Goal: Transaction & Acquisition: Purchase product/service

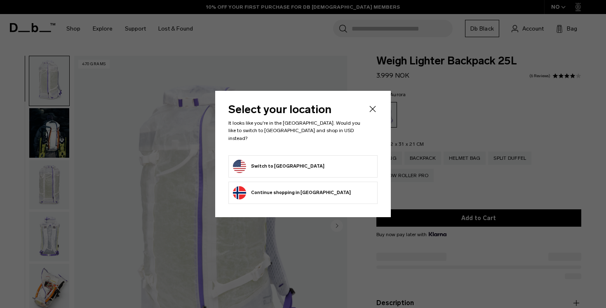
click at [290, 155] on li "Switch to United States" at bounding box center [303, 166] width 149 height 22
click at [282, 161] on button "Switch to United States" at bounding box center [279, 166] width 92 height 13
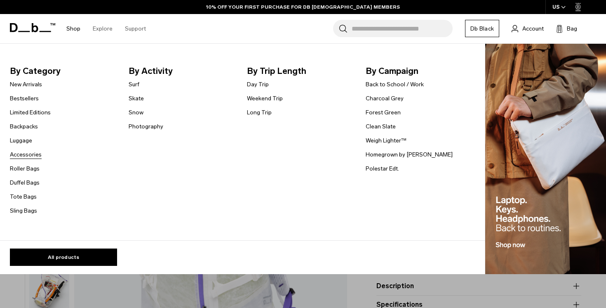
click at [24, 153] on link "Accessories" at bounding box center [26, 154] width 32 height 9
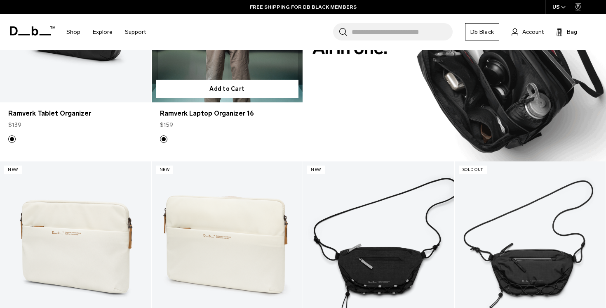
scroll to position [818, 0]
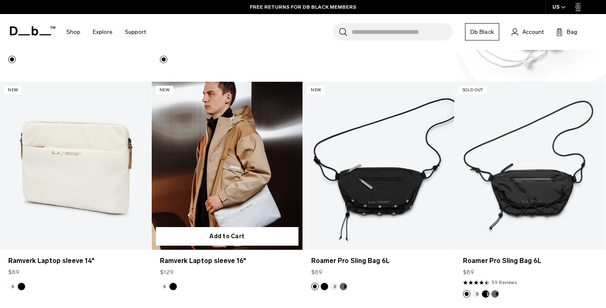
click at [237, 146] on link "Ramverk Laptop sleeve 16" at bounding box center [227, 166] width 151 height 168
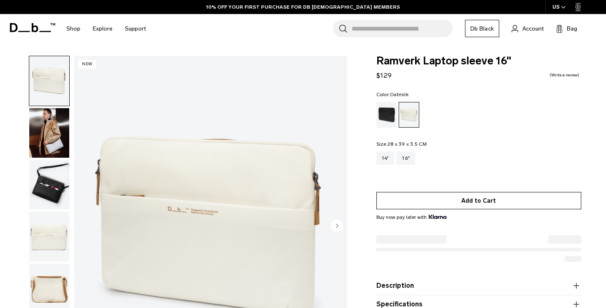
click at [431, 205] on button "Add to Cart" at bounding box center [479, 200] width 205 height 17
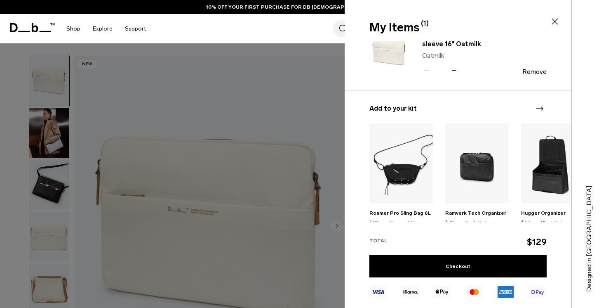
scroll to position [23, 0]
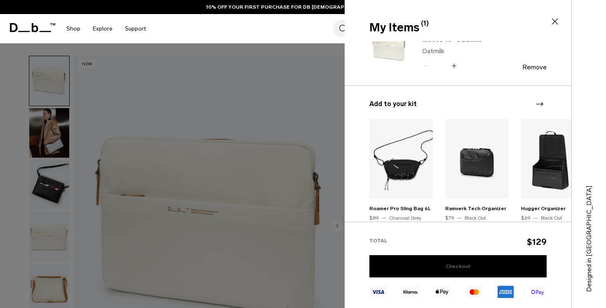
click at [405, 271] on link "Checkout" at bounding box center [458, 266] width 177 height 22
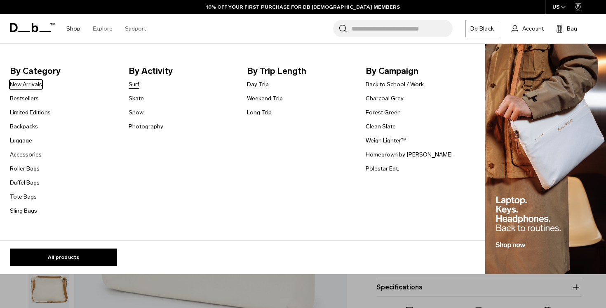
click at [132, 86] on link "Surf" at bounding box center [134, 84] width 11 height 9
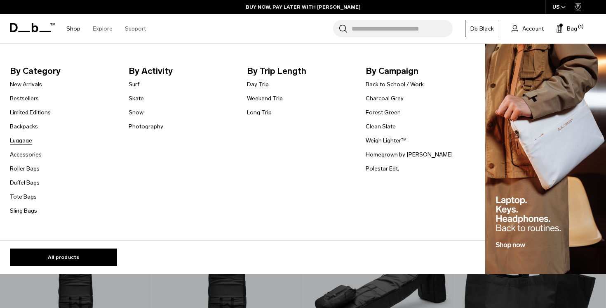
click at [18, 141] on link "Luggage" at bounding box center [21, 140] width 22 height 9
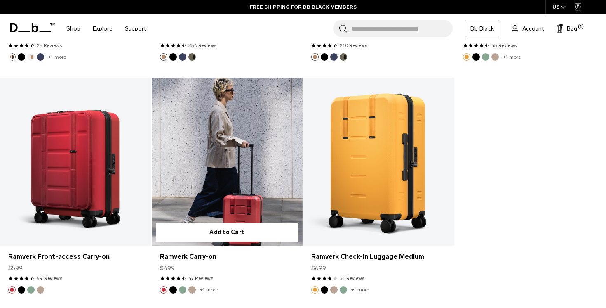
scroll to position [2554, 0]
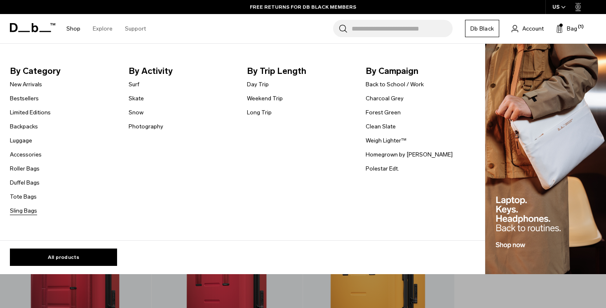
click at [23, 208] on link "Sling Bags" at bounding box center [23, 210] width 27 height 9
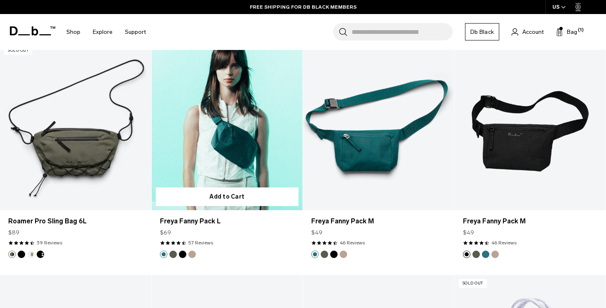
scroll to position [1152, 0]
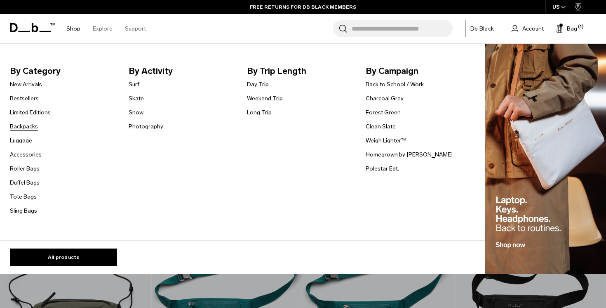
click at [24, 123] on link "Backpacks" at bounding box center [24, 126] width 28 height 9
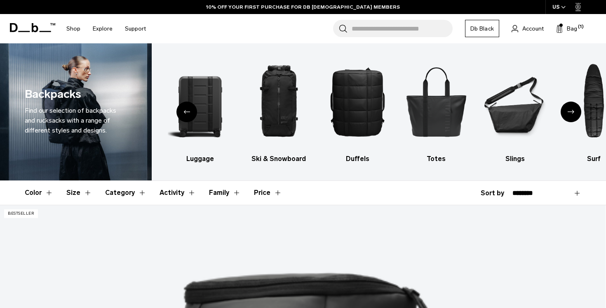
click at [184, 108] on div "Previous slide" at bounding box center [187, 111] width 21 height 21
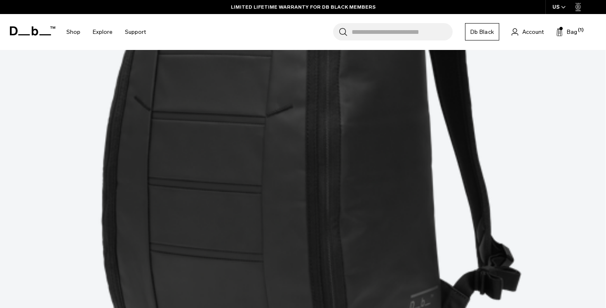
scroll to position [397, 0]
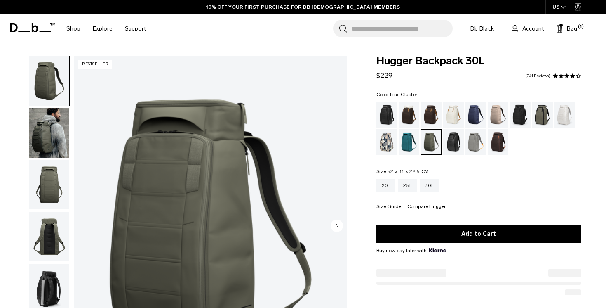
click at [391, 148] on div "Line Cluster" at bounding box center [387, 142] width 21 height 26
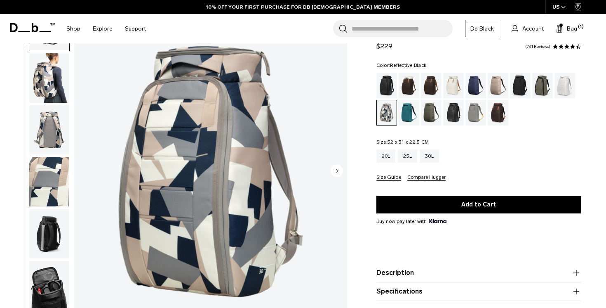
click at [461, 119] on div "Reflective Black" at bounding box center [453, 113] width 21 height 26
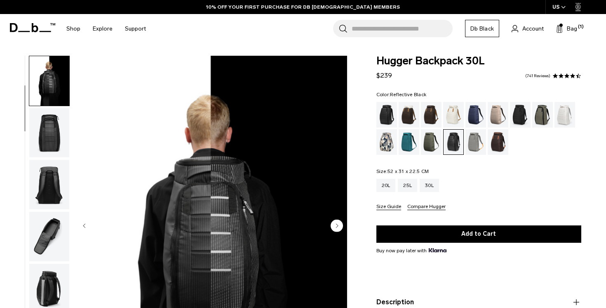
scroll to position [228, 0]
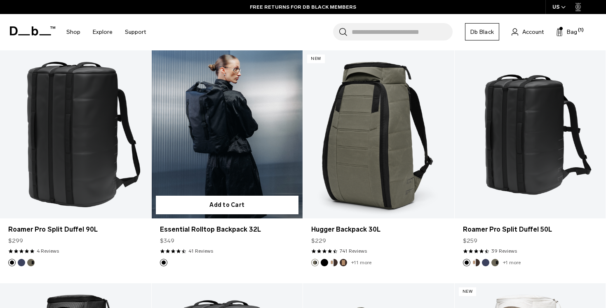
scroll to position [1084, 0]
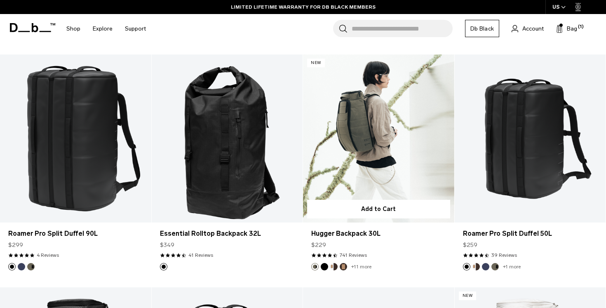
click at [419, 112] on link "Hugger Backpack 30L" at bounding box center [378, 138] width 151 height 168
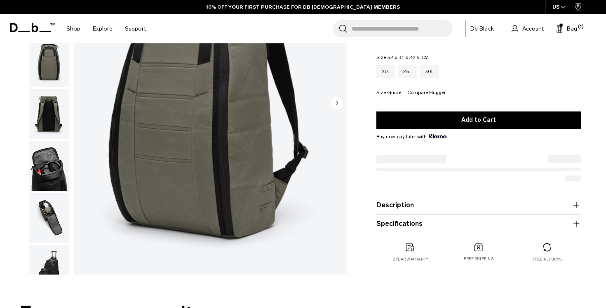
click at [43, 155] on img "button" at bounding box center [49, 165] width 40 height 49
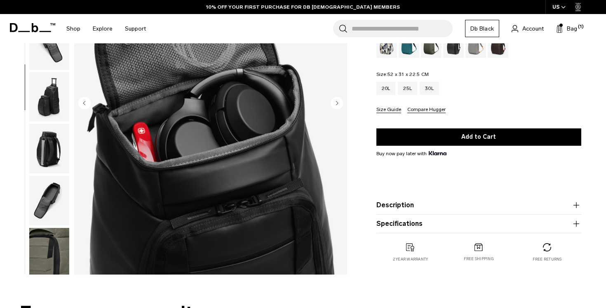
scroll to position [176, 0]
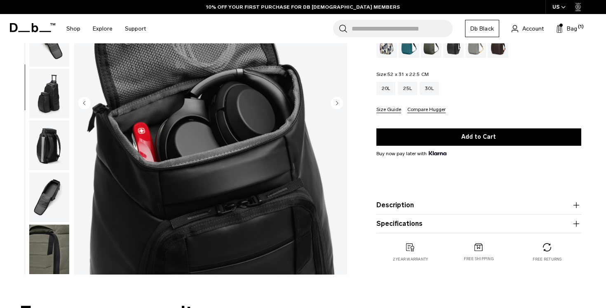
click at [58, 111] on img "button" at bounding box center [49, 93] width 40 height 49
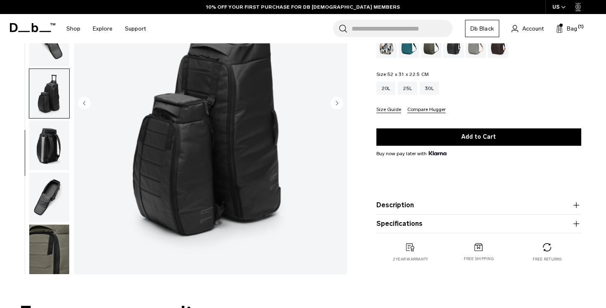
click at [52, 127] on img "button" at bounding box center [49, 144] width 40 height 49
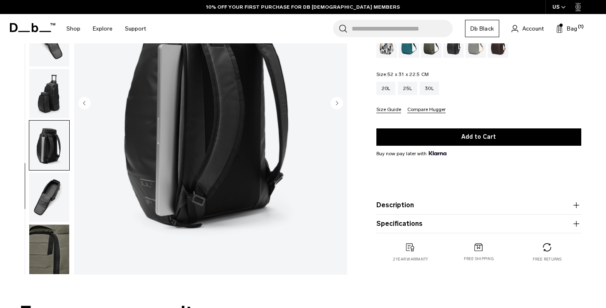
click at [40, 167] on img "button" at bounding box center [49, 144] width 40 height 49
click at [40, 188] on img "button" at bounding box center [49, 196] width 40 height 49
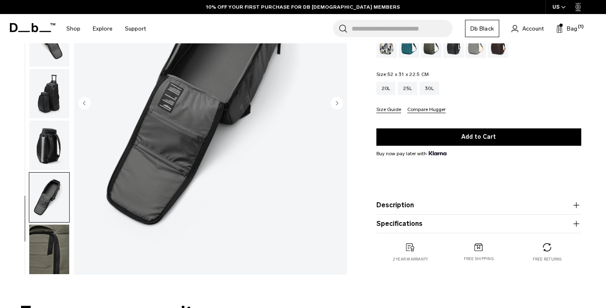
click at [44, 247] on img "button" at bounding box center [49, 248] width 40 height 49
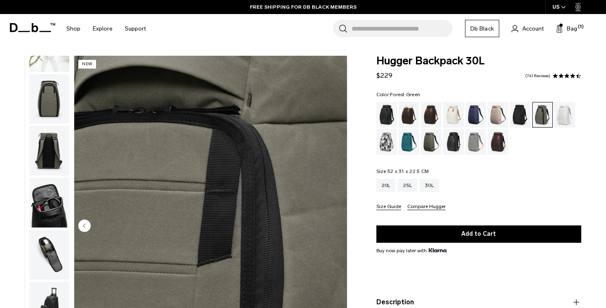
scroll to position [0, 0]
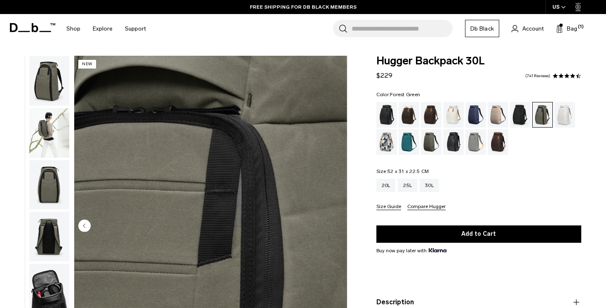
click at [42, 148] on img "button" at bounding box center [49, 132] width 40 height 49
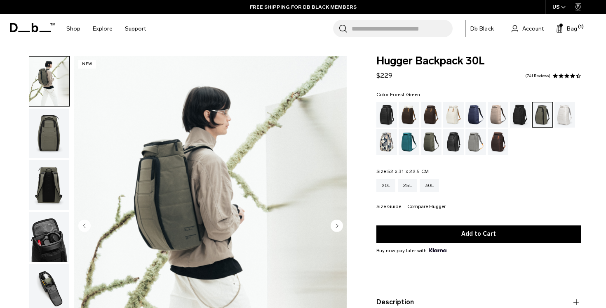
scroll to position [52, 0]
click at [410, 189] on div "25L" at bounding box center [407, 185] width 19 height 13
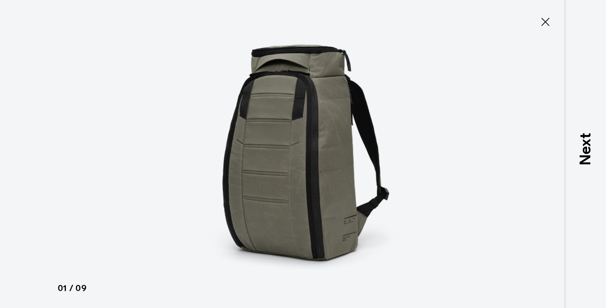
click at [543, 17] on icon at bounding box center [545, 21] width 13 height 13
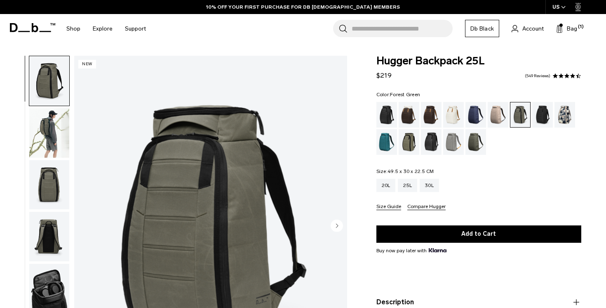
click at [25, 141] on div at bounding box center [25, 226] width 0 height 341
click at [38, 138] on img "button" at bounding box center [49, 132] width 40 height 49
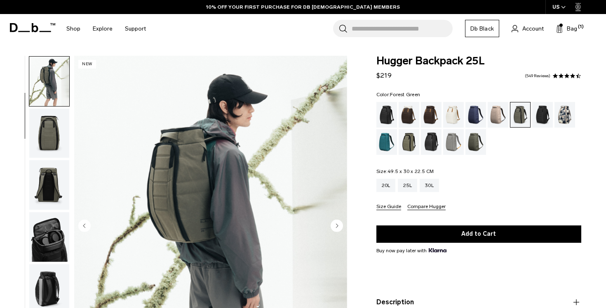
scroll to position [52, 0]
click at [433, 182] on div "30L" at bounding box center [429, 185] width 19 height 13
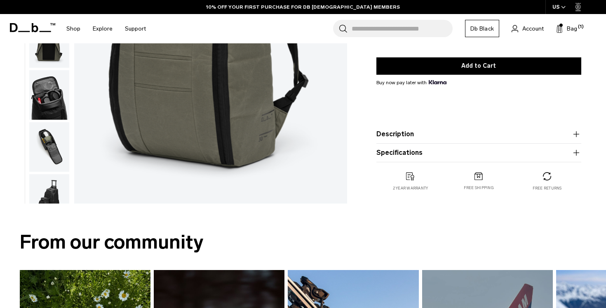
click at [419, 134] on button "Description" at bounding box center [479, 134] width 205 height 10
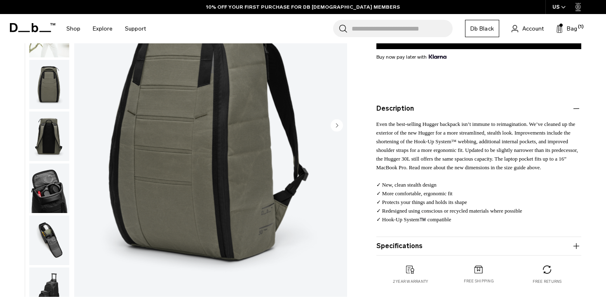
click at [420, 105] on button "Description" at bounding box center [479, 109] width 205 height 10
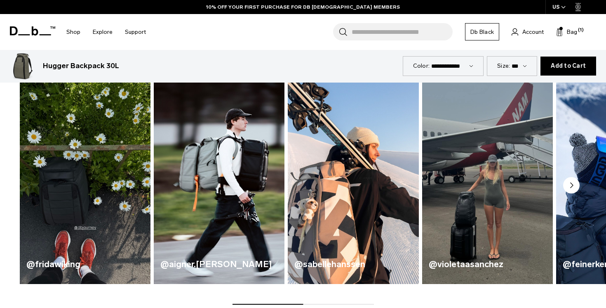
scroll to position [416, 0]
